Goal: Information Seeking & Learning: Compare options

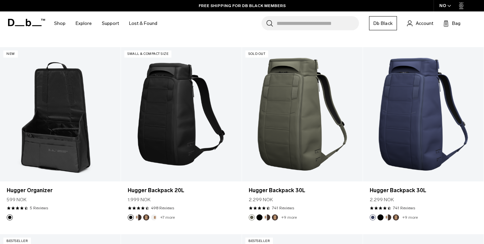
scroll to position [306, 0]
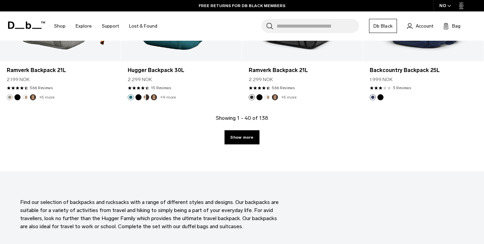
scroll to position [1945, 0]
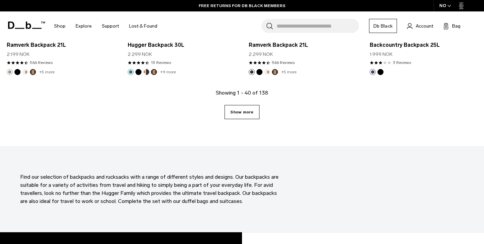
click at [241, 115] on link "Show more" at bounding box center [241, 112] width 35 height 14
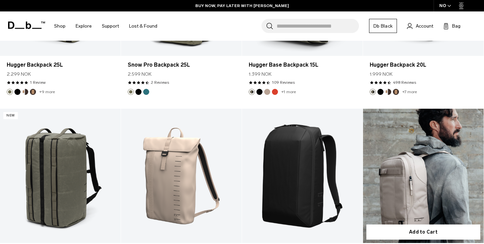
scroll to position [2913, 0]
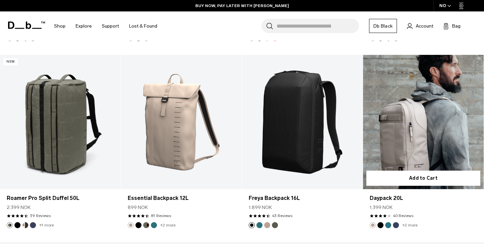
click at [406, 124] on link "Daypack 20L" at bounding box center [423, 122] width 121 height 134
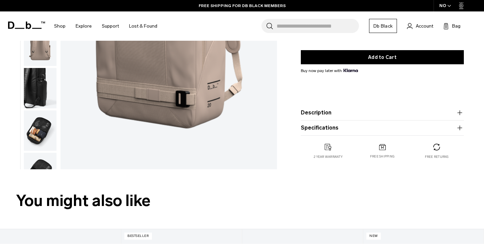
click at [41, 142] on img "button" at bounding box center [40, 130] width 33 height 40
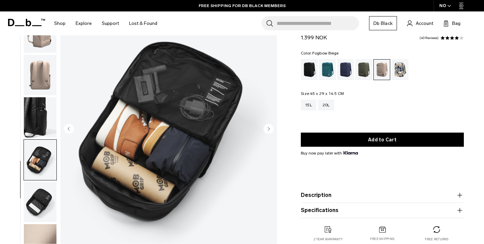
scroll to position [52, 0]
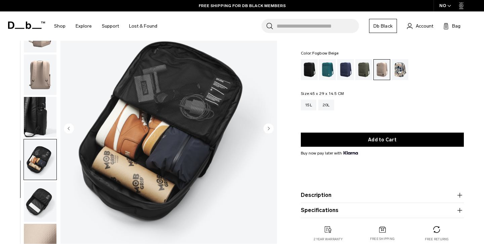
click at [30, 109] on img "button" at bounding box center [40, 117] width 33 height 40
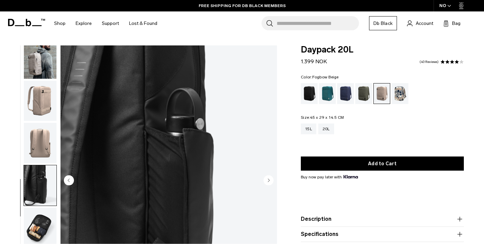
scroll to position [45, 0]
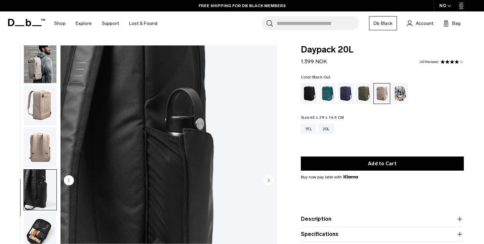
click at [313, 90] on div "Black Out" at bounding box center [309, 93] width 17 height 21
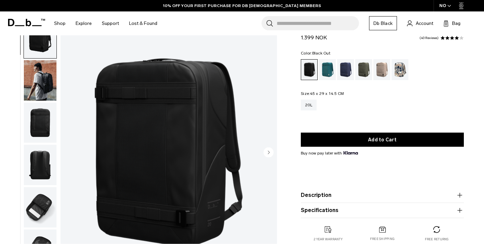
scroll to position [26, 0]
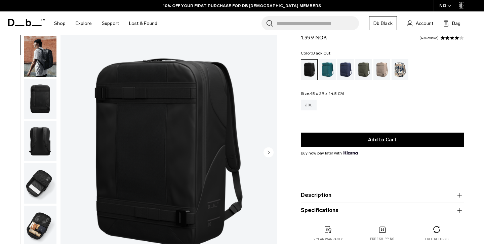
click at [40, 68] on img "button" at bounding box center [40, 56] width 33 height 40
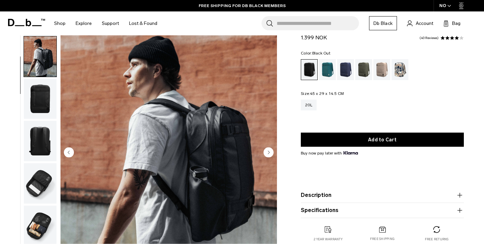
click at [39, 187] on img "button" at bounding box center [40, 183] width 33 height 40
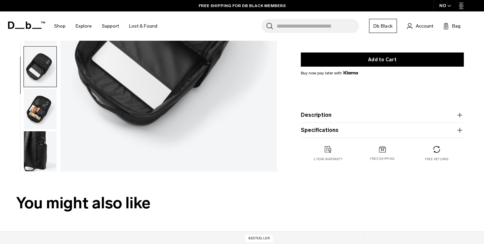
scroll to position [145, 0]
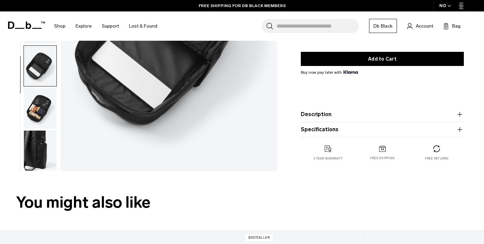
click at [36, 168] on img "button" at bounding box center [40, 150] width 33 height 40
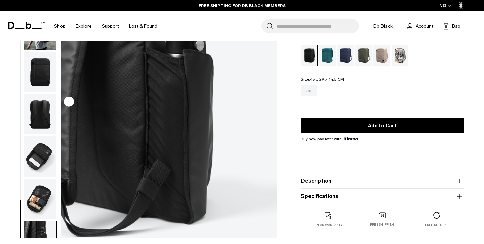
scroll to position [51, 0]
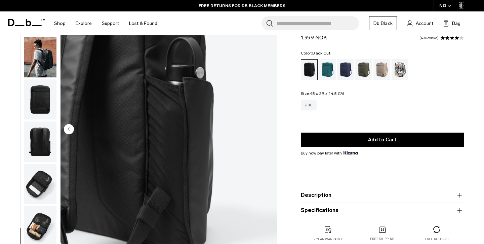
click at [35, 177] on img "button" at bounding box center [40, 184] width 33 height 40
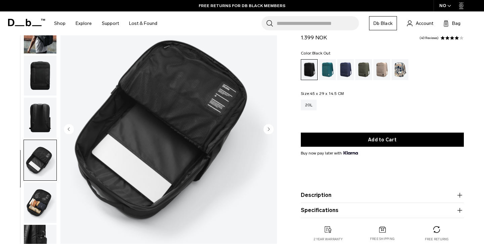
click at [46, 121] on img "button" at bounding box center [40, 117] width 33 height 40
